Goal: Task Accomplishment & Management: Manage account settings

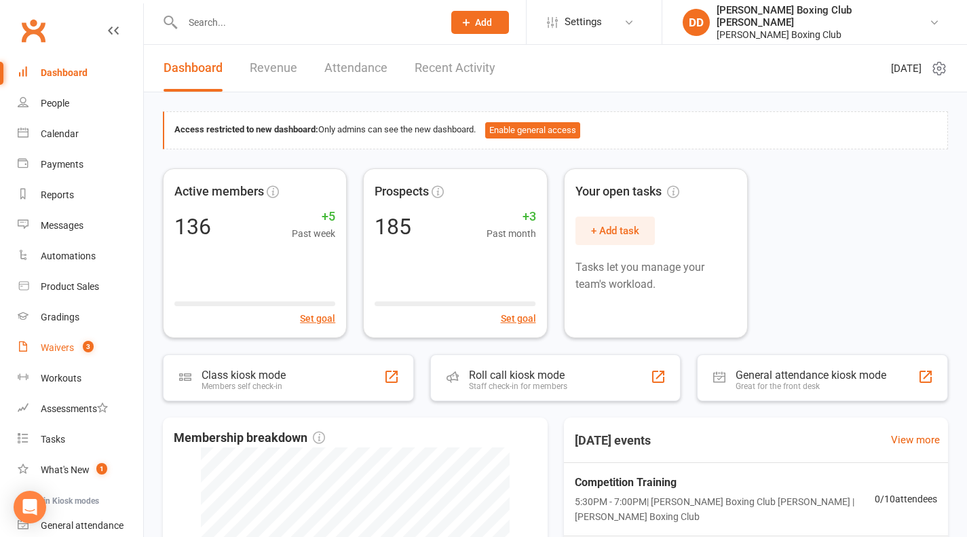
click at [68, 348] on div "Waivers" at bounding box center [57, 347] width 33 height 11
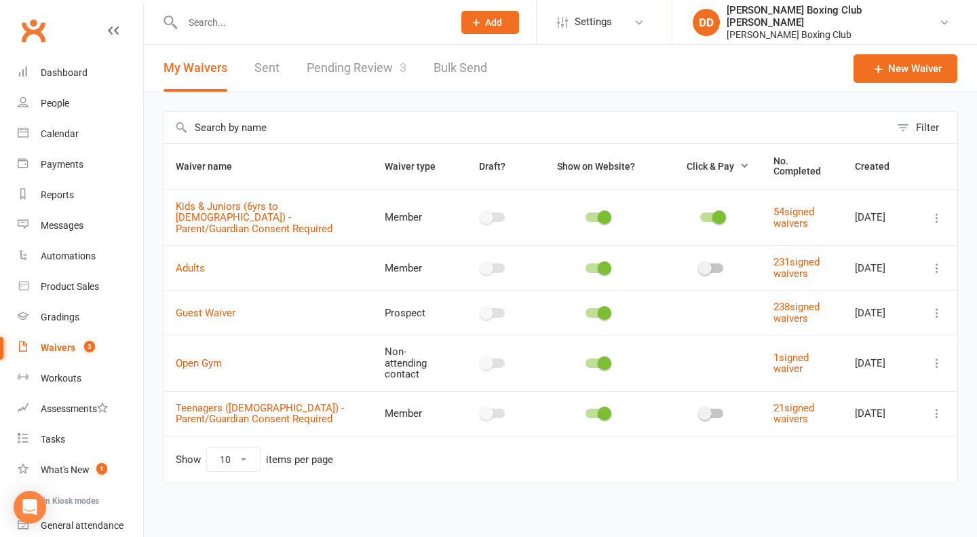
click at [50, 348] on div "Waivers" at bounding box center [58, 347] width 35 height 11
click at [62, 349] on div "Waivers" at bounding box center [58, 347] width 35 height 11
click at [371, 73] on link "Pending Review 3" at bounding box center [357, 68] width 100 height 47
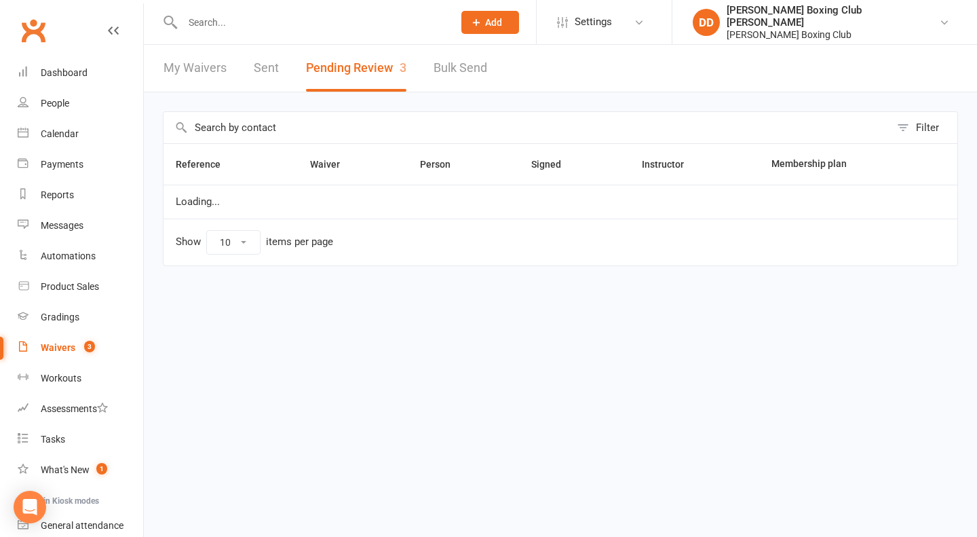
select select "50"
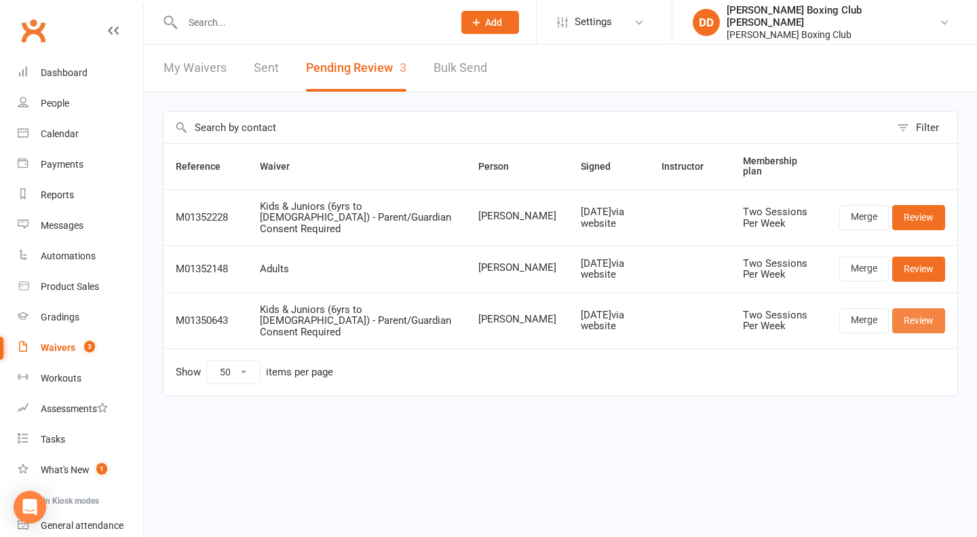
click at [908, 308] on link "Review" at bounding box center [918, 320] width 53 height 24
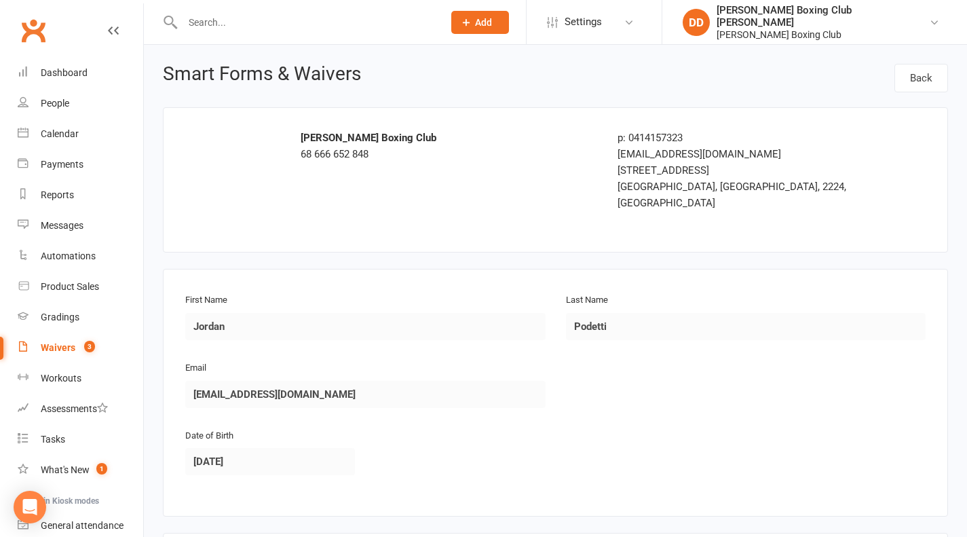
select select "50"
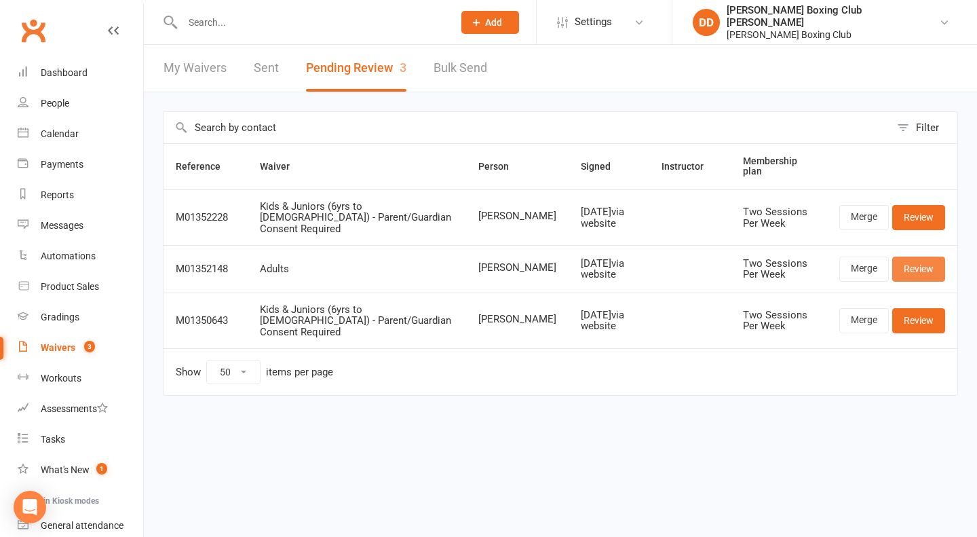
click at [920, 256] on link "Review" at bounding box center [918, 268] width 53 height 24
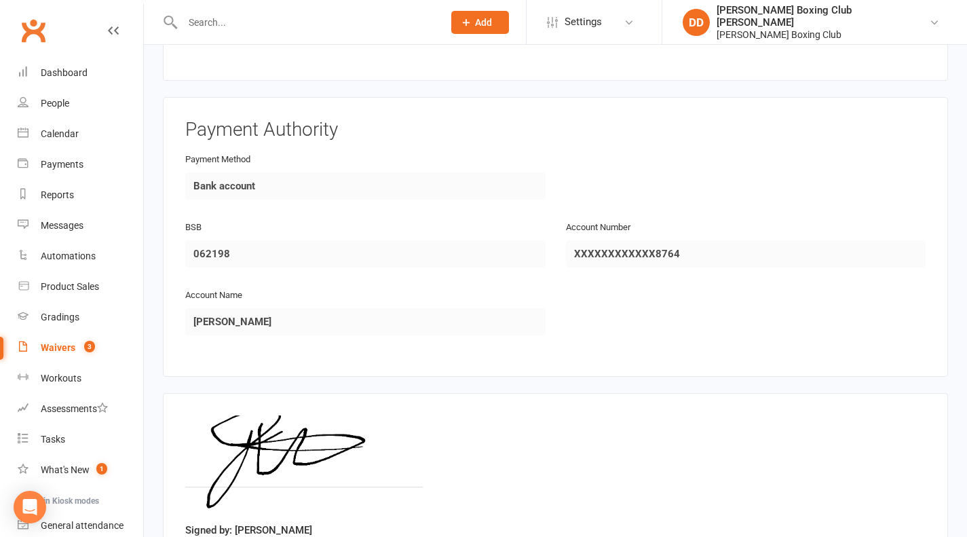
scroll to position [1313, 0]
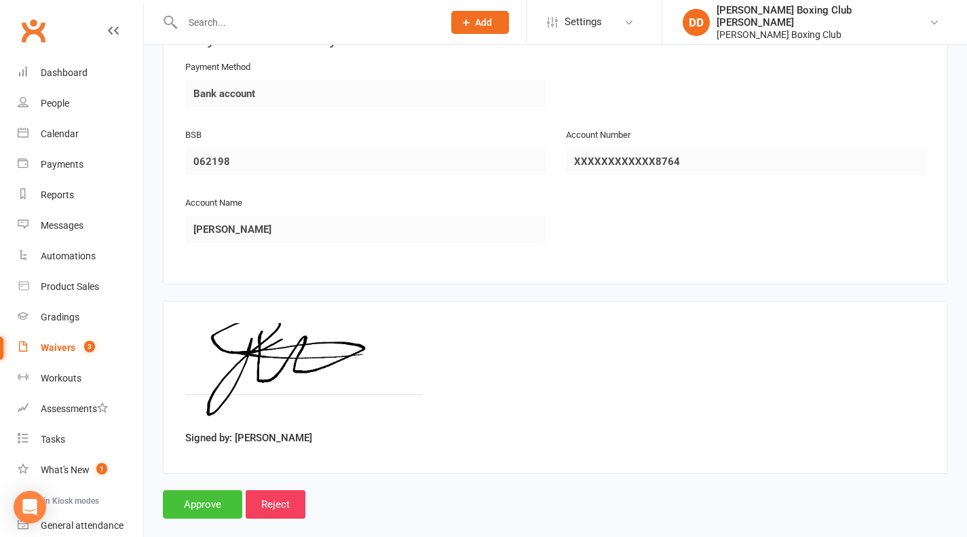
click at [227, 490] on input "Approve" at bounding box center [202, 504] width 79 height 28
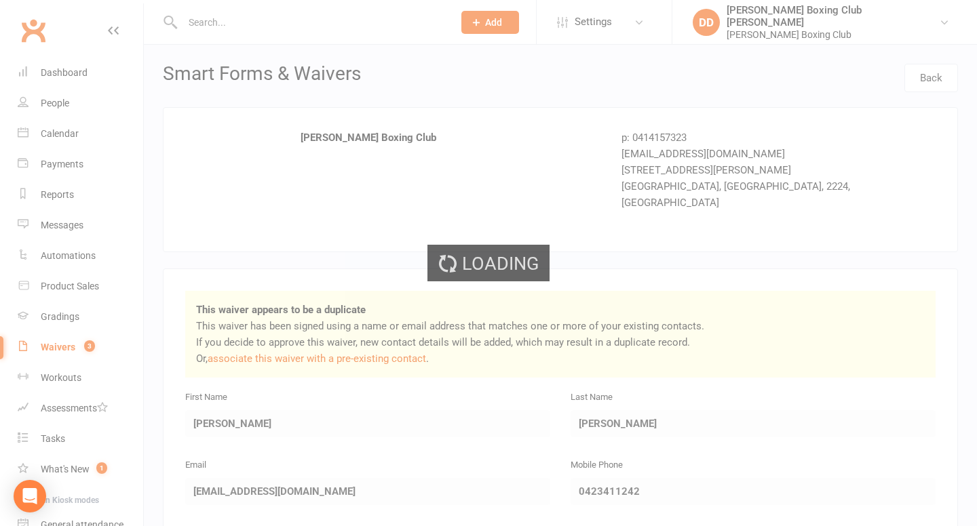
select select "50"
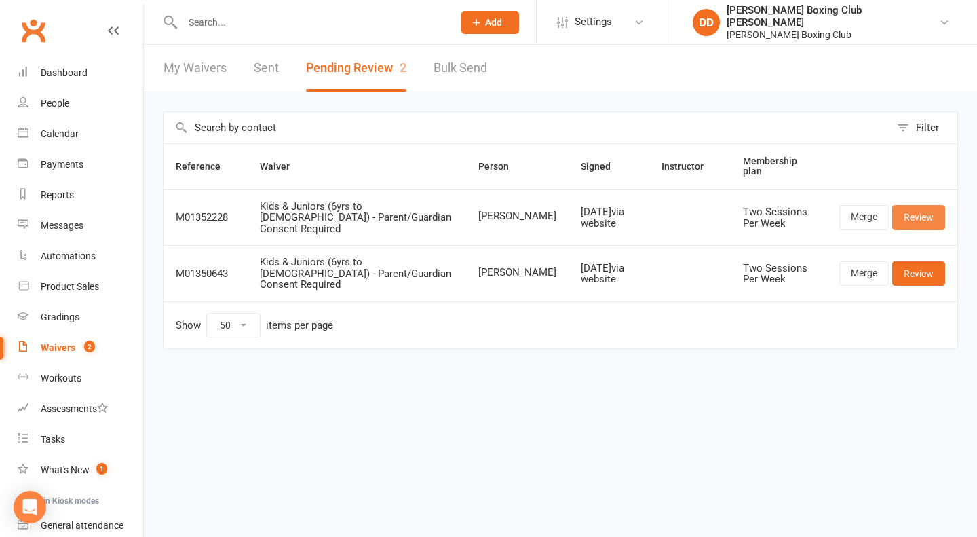
click at [913, 210] on link "Review" at bounding box center [918, 217] width 53 height 24
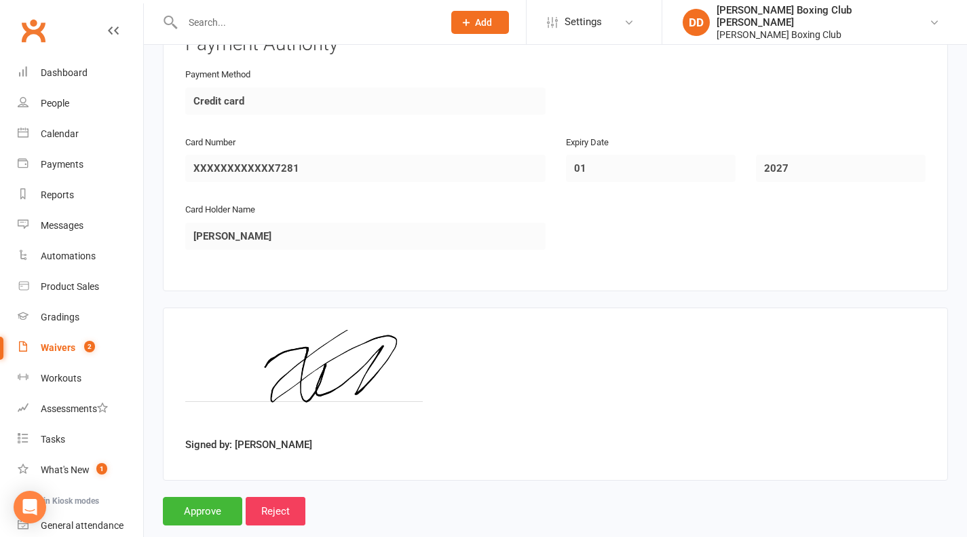
scroll to position [1081, 0]
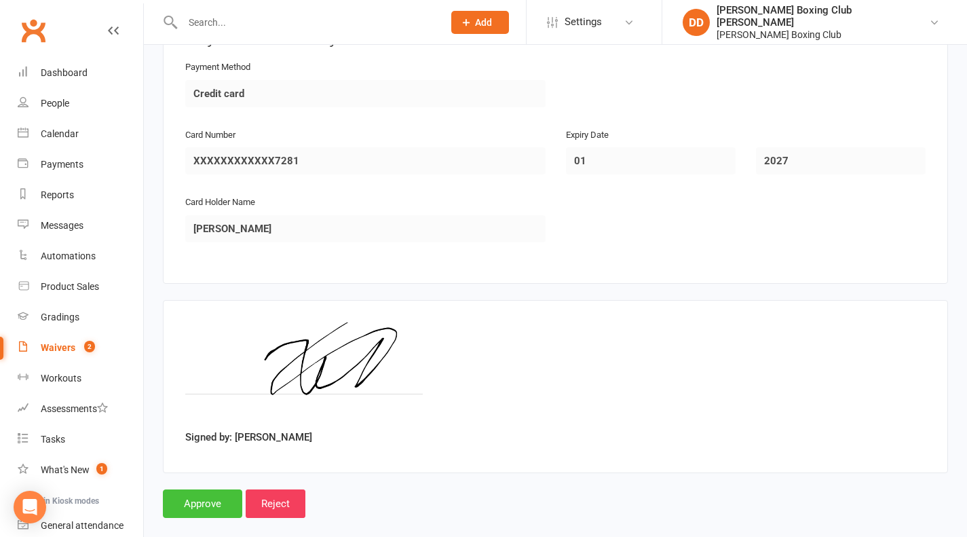
click at [206, 489] on input "Approve" at bounding box center [202, 503] width 79 height 28
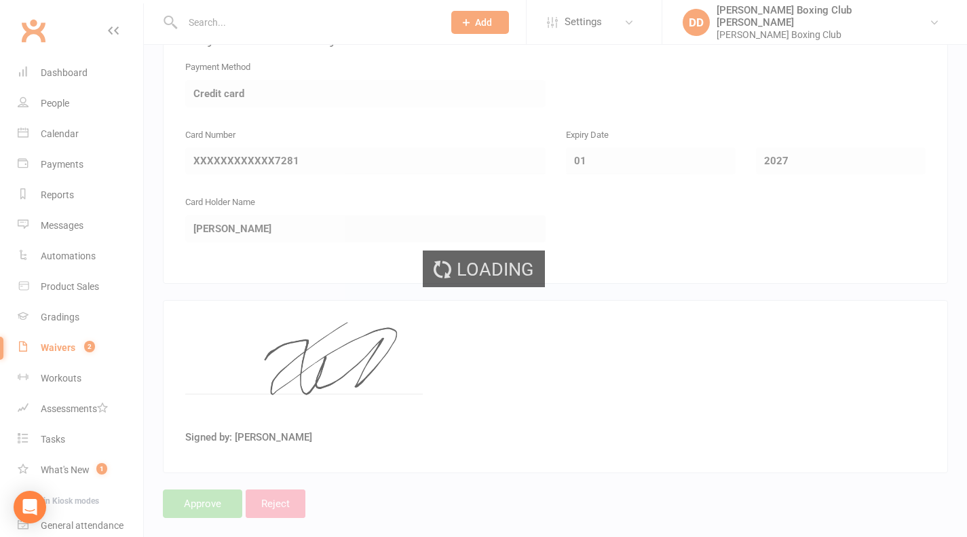
select select "50"
